Goal: Information Seeking & Learning: Learn about a topic

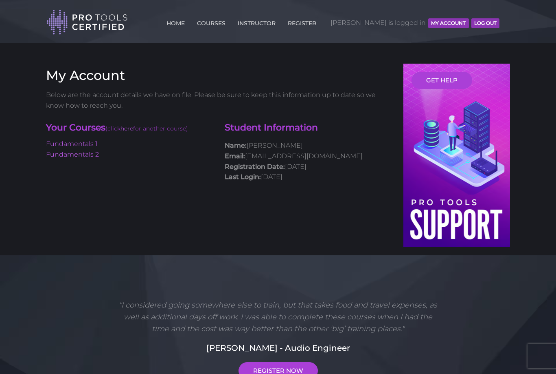
click at [444, 23] on button "MY ACCOUNT" at bounding box center [448, 23] width 40 height 10
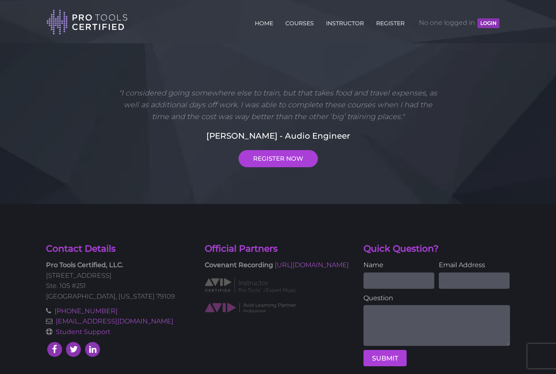
click at [485, 24] on button "LOGIN" at bounding box center [489, 23] width 22 height 10
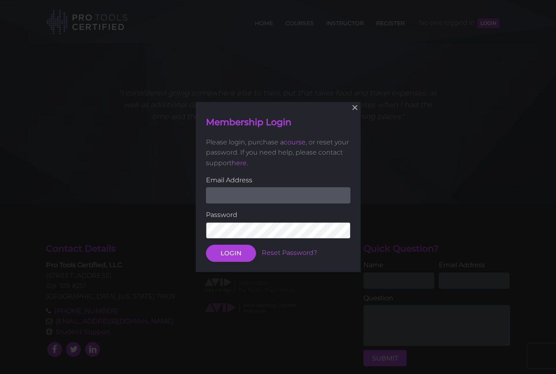
click at [314, 196] on input "email" at bounding box center [278, 195] width 145 height 16
type input "sbclegg17@gmail.com"
click at [231, 252] on button "LOGIN" at bounding box center [231, 252] width 50 height 17
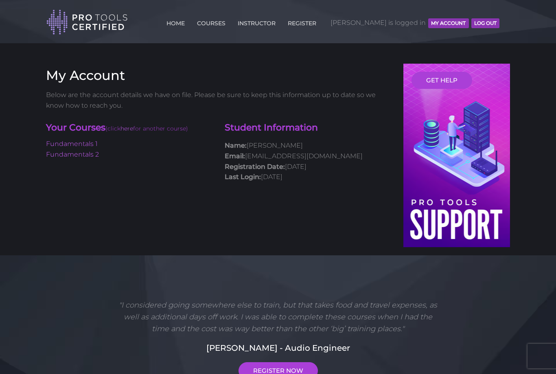
click at [61, 156] on link "Fundamentals 2" at bounding box center [72, 154] width 53 height 8
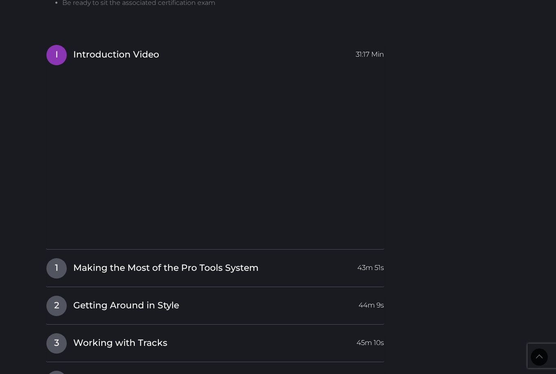
scroll to position [838, 0]
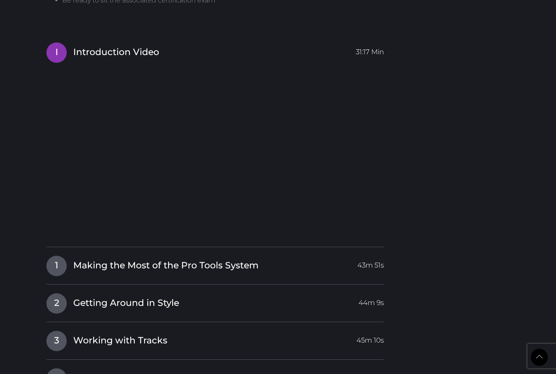
click at [106, 265] on link "1 Making the Most of the Pro Tools System 43m 51s" at bounding box center [215, 263] width 338 height 17
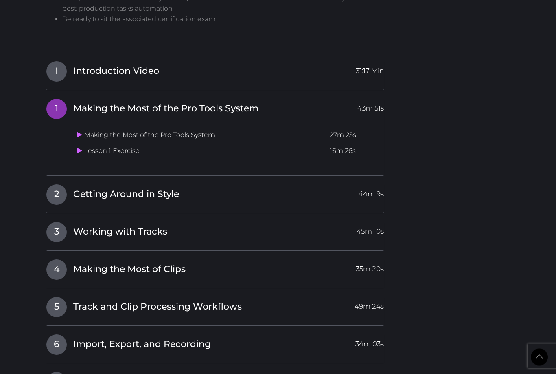
scroll to position [820, 0]
click at [77, 131] on icon at bounding box center [79, 134] width 5 height 7
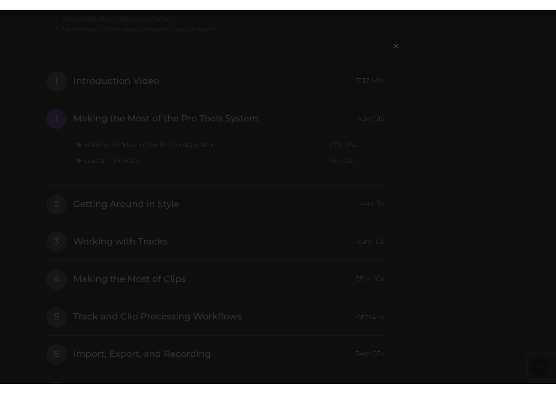
scroll to position [10, 0]
